Goal: Task Accomplishment & Management: Manage account settings

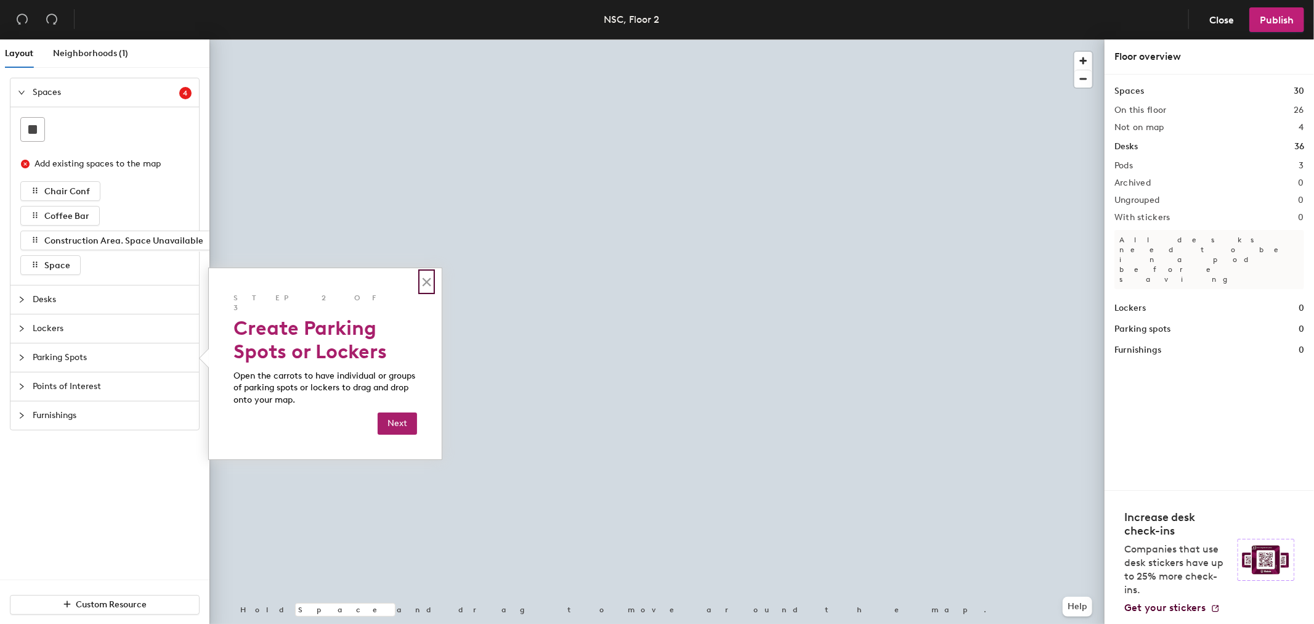
click at [426, 285] on button "×" at bounding box center [427, 282] width 12 height 20
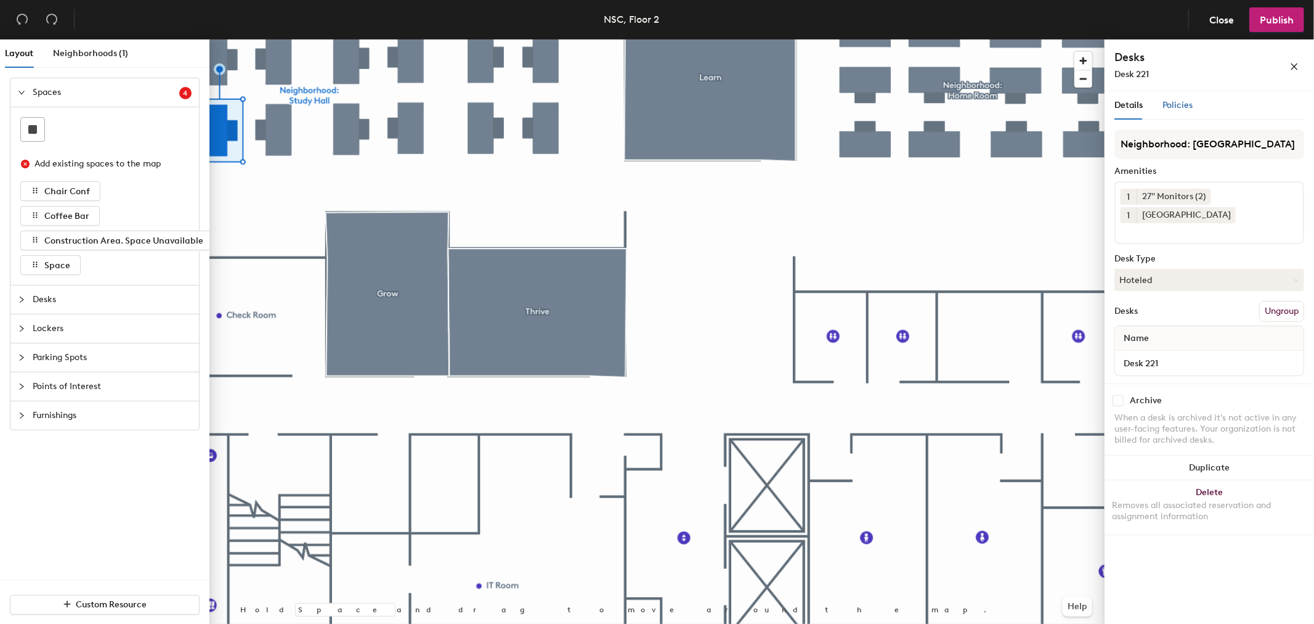
click at [1189, 103] on span "Policies" at bounding box center [1178, 105] width 30 height 10
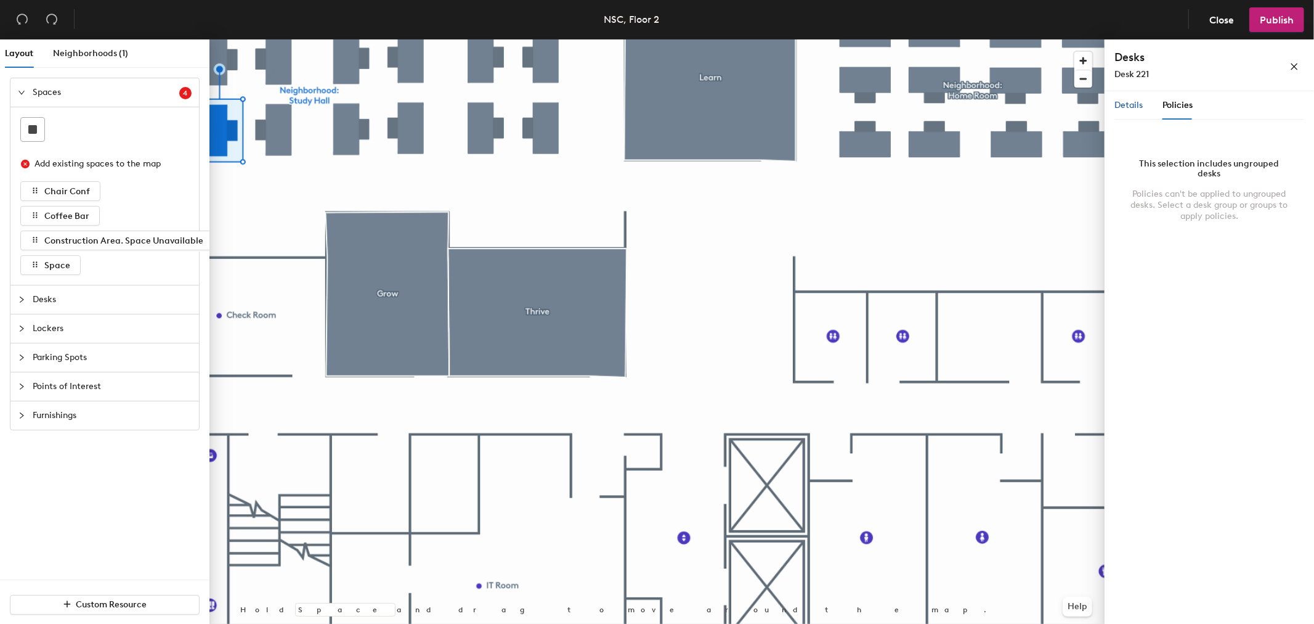
click at [1128, 105] on span "Details" at bounding box center [1129, 105] width 28 height 10
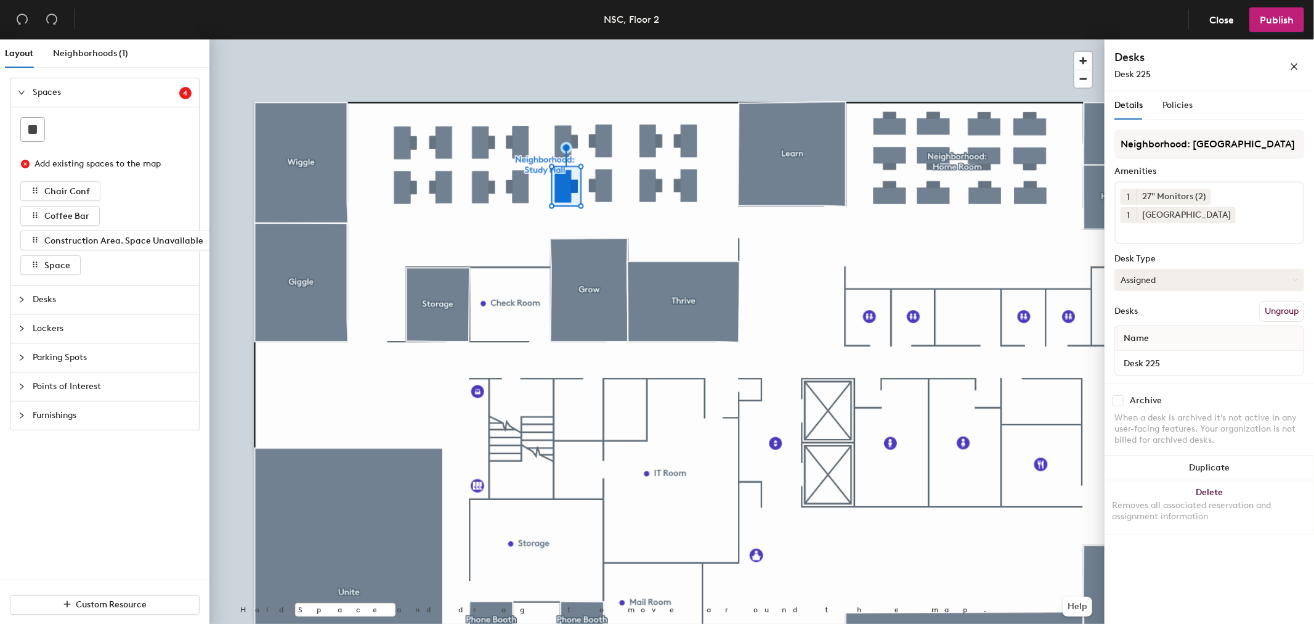
click at [1155, 279] on button "Assigned" at bounding box center [1210, 280] width 190 height 22
click at [1144, 346] on div "Hoteled" at bounding box center [1176, 355] width 123 height 18
click at [1295, 23] on button "Publish" at bounding box center [1277, 19] width 55 height 25
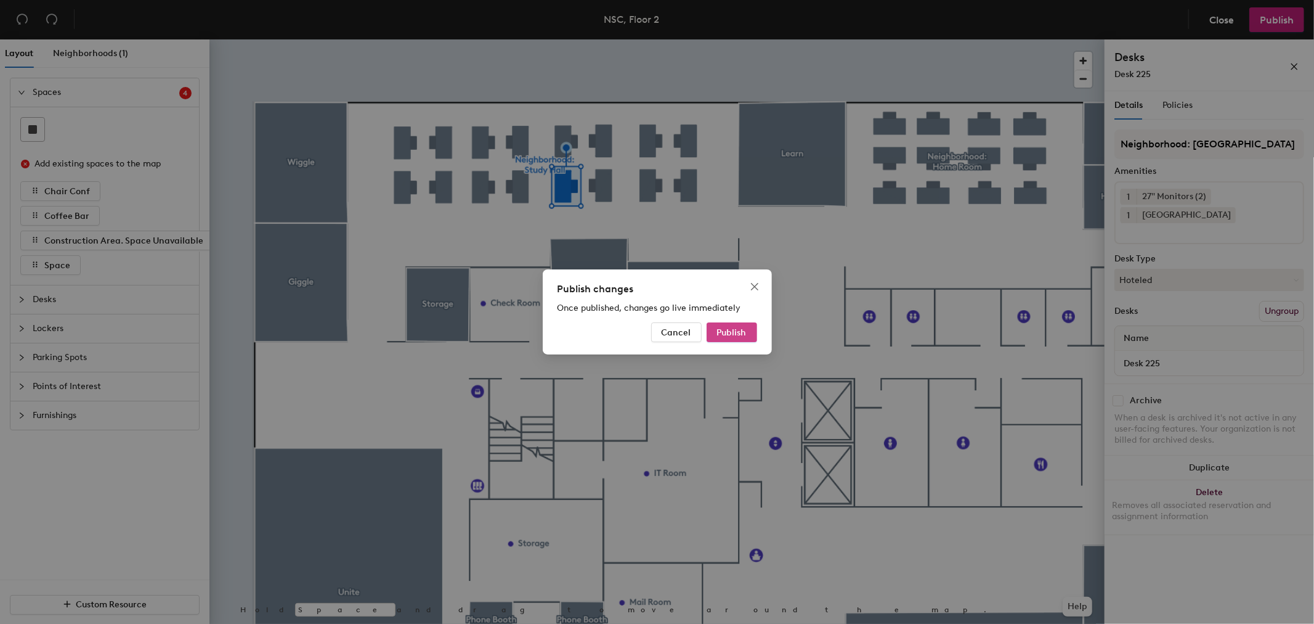
click at [743, 341] on button "Publish" at bounding box center [732, 332] width 51 height 20
